Goal: Transaction & Acquisition: Subscribe to service/newsletter

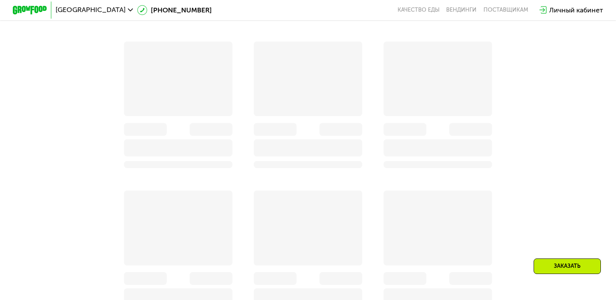
scroll to position [544, 0]
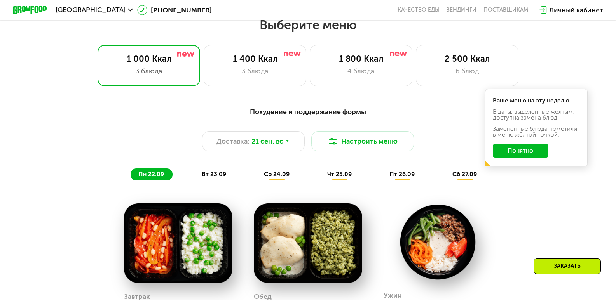
click at [495, 152] on button "Понятно" at bounding box center [521, 151] width 56 height 14
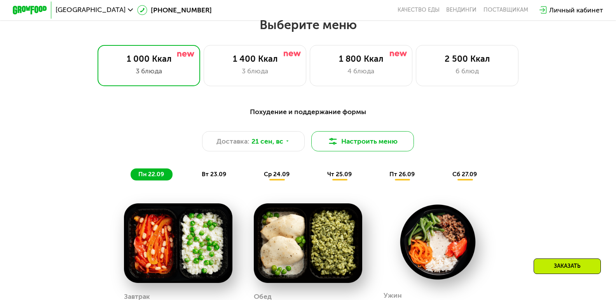
click at [350, 140] on button "Настроить меню" at bounding box center [362, 141] width 103 height 21
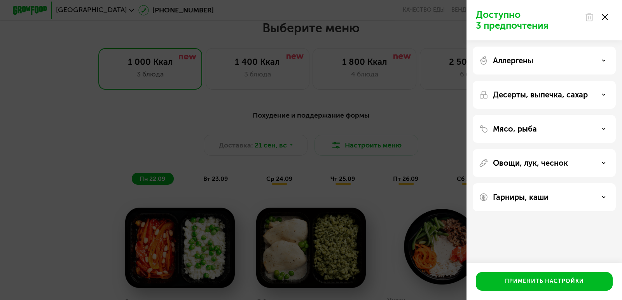
click at [588, 126] on div "Мясо, рыба" at bounding box center [544, 128] width 131 height 9
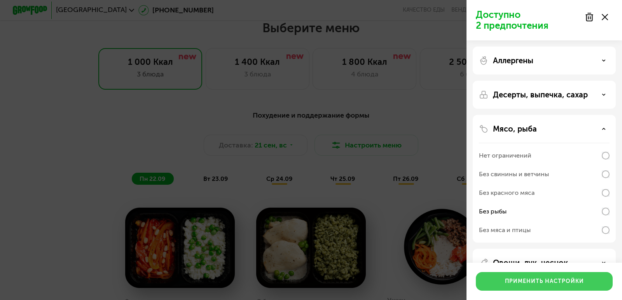
click at [572, 278] on div "Применить настройки" at bounding box center [544, 282] width 79 height 8
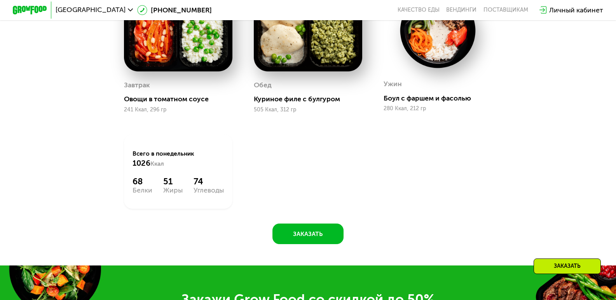
scroll to position [582, 0]
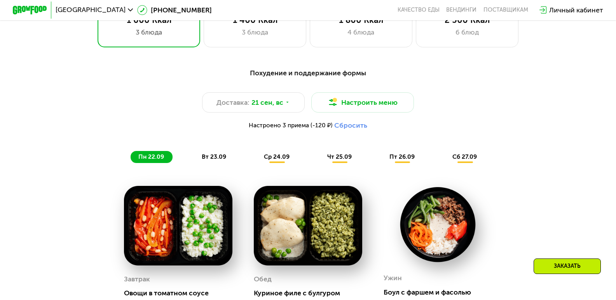
click at [297, 125] on div "Настроено 3 приема (-120 ₽) Сбросить" at bounding box center [308, 125] width 506 height 9
click at [302, 129] on span "Настроено 3 приема (-120 ₽)" at bounding box center [291, 126] width 84 height 6
click at [287, 129] on span "Настроено 3 приема (-120 ₽)" at bounding box center [291, 126] width 84 height 6
click at [293, 108] on div "Доставка: 21 сен, вс" at bounding box center [253, 102] width 103 height 21
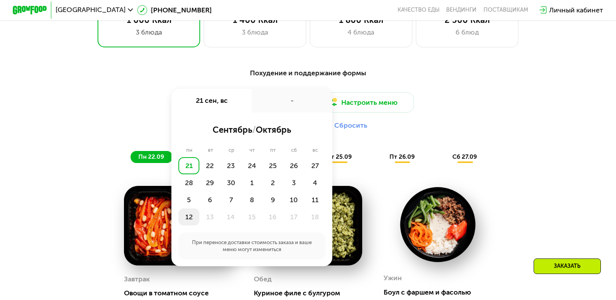
click at [188, 221] on div "12" at bounding box center [188, 217] width 21 height 17
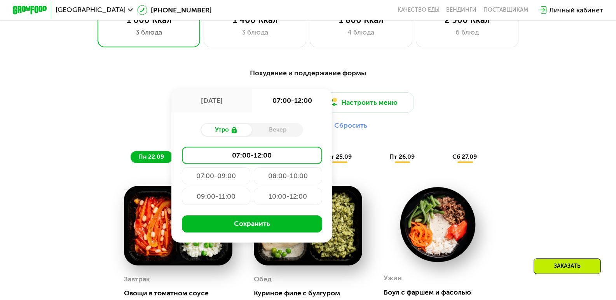
click at [220, 103] on div "[DATE]" at bounding box center [211, 101] width 80 height 24
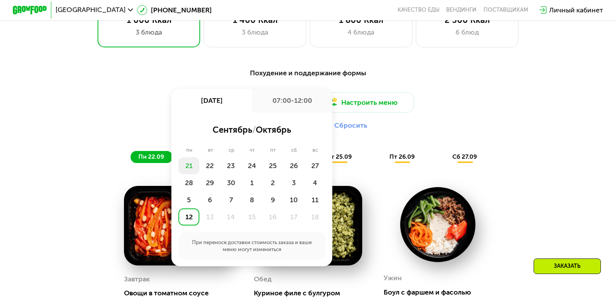
click at [191, 171] on div "21" at bounding box center [188, 165] width 21 height 17
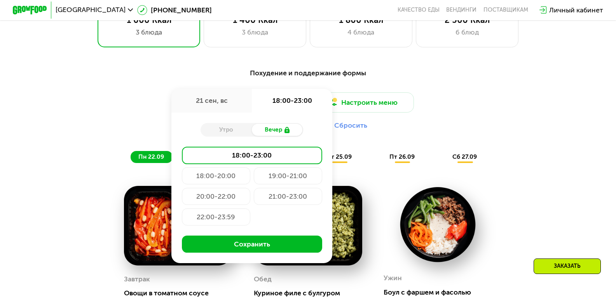
click at [571, 125] on div "Похудение и поддержание формы Доставка: [DATE] сен, вс 18:00-23:00 Утро Вечер 1…" at bounding box center [307, 251] width 527 height 376
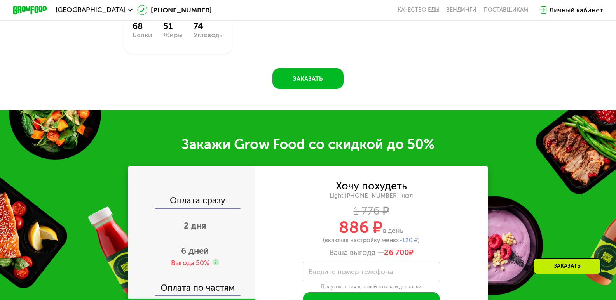
scroll to position [1010, 0]
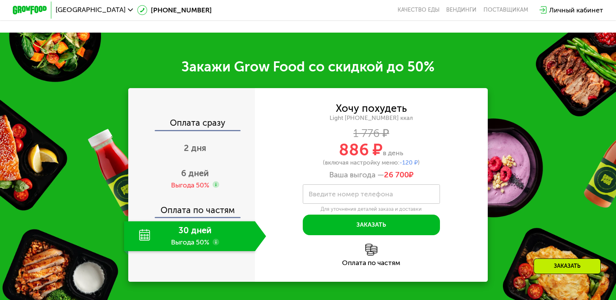
click at [180, 251] on div "30 дней Выгода 50%" at bounding box center [189, 236] width 131 height 30
